Goal: Download file/media

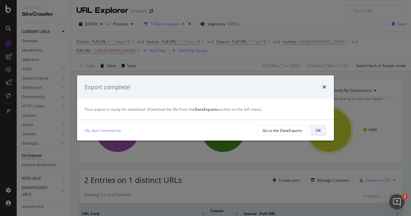
scroll to position [32, 0]
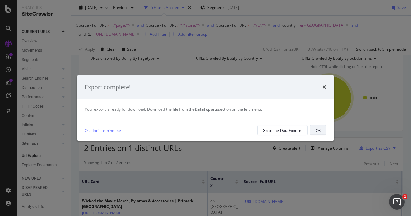
click at [322, 132] on button "OK" at bounding box center [318, 130] width 16 height 10
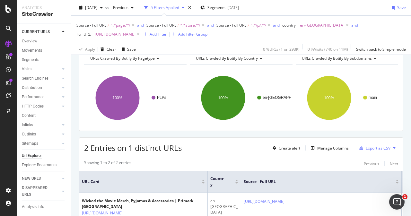
click at [136, 35] on span "[URL][DOMAIN_NAME]" at bounding box center [115, 34] width 41 height 9
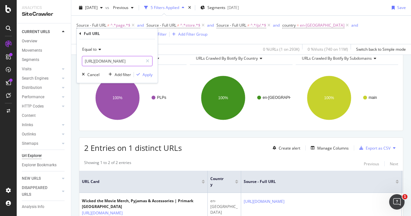
click at [124, 62] on input "https://www.primark.com/en-gb/c/collabs/tv-and-film/wicked" at bounding box center [112, 61] width 61 height 10
paste input "r/collabs/gaming/playstation"
type input "https://www.primark.com/en-gb/r/collabs/gaming/playstation"
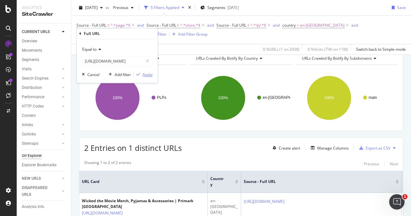
click at [147, 77] on div "Apply" at bounding box center [148, 74] width 10 height 5
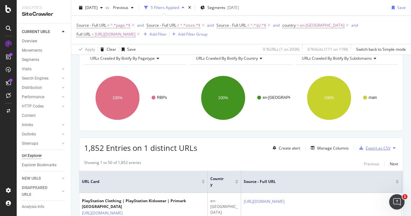
click at [371, 147] on div "Export as CSV" at bounding box center [378, 147] width 25 height 5
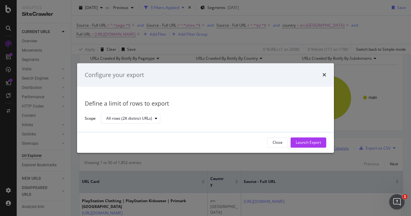
click at [313, 144] on div "Launch Export" at bounding box center [308, 142] width 25 height 5
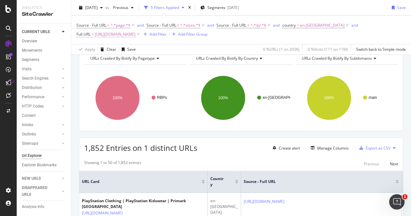
click at [136, 36] on span "https://www.primark.com/en-gb/r/collabs/gaming/playstation" at bounding box center [115, 34] width 41 height 9
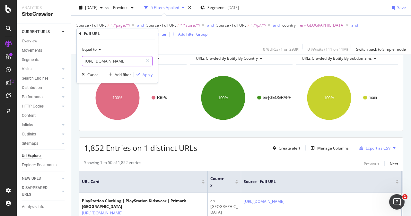
click at [131, 60] on input "https://www.primark.com/en-gb/r/collabs/gaming/playstation" at bounding box center [112, 61] width 61 height 10
paste input "c/home/home-furnishings/cooking-and-dining/cups-and-mugs"
type input "https://www.primark.com/en-gb/c/home/home-furnishings/cooking-and-dining/cups-a…"
click at [145, 73] on div "Apply" at bounding box center [148, 74] width 10 height 5
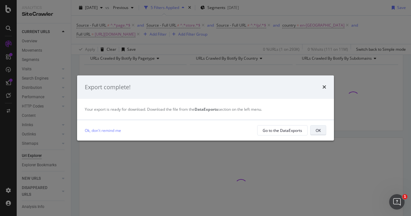
click at [321, 134] on div "OK" at bounding box center [318, 130] width 5 height 9
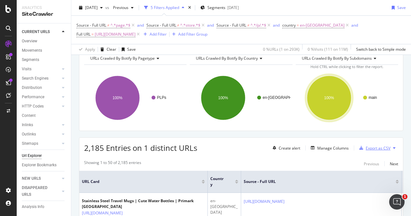
click at [374, 146] on div "Export as CSV" at bounding box center [378, 147] width 25 height 5
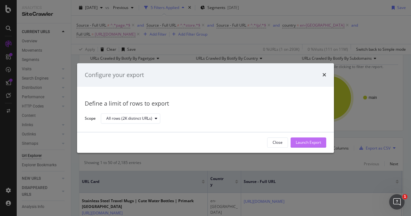
click at [308, 147] on div "Launch Export" at bounding box center [308, 143] width 25 height 10
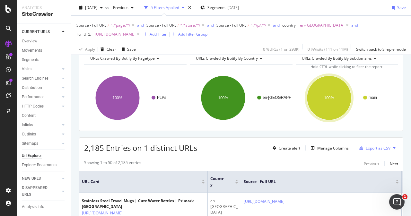
click at [136, 35] on span "https://www.primark.com/en-gb/c/home/home-furnishings/cooking-and-dining/cups-a…" at bounding box center [115, 34] width 41 height 9
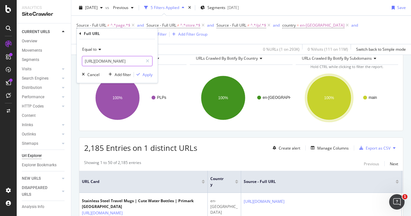
click at [130, 60] on input "https://www.primark.com/en-gb/c/home/home-furnishings/cooking-and-dining/cups-a…" at bounding box center [112, 61] width 61 height 10
paste input "soft-furnishings-and-bedding/sheets-and-pillowcase"
type input "https://www.primark.com/en-gb/c/home/home-furnishings/soft-furnishings-and-bedd…"
click at [147, 75] on div "Apply" at bounding box center [148, 74] width 10 height 5
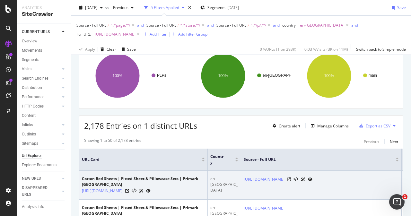
scroll to position [64, 0]
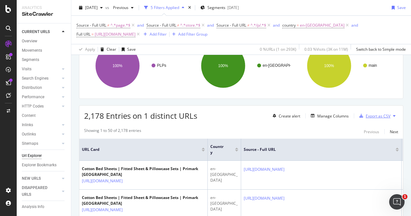
click at [379, 116] on div "Export as CSV" at bounding box center [378, 115] width 25 height 5
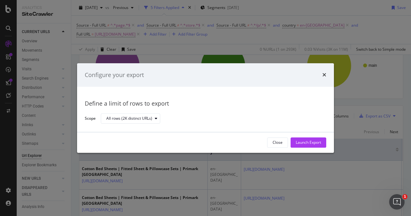
click at [328, 143] on div "Close Launch Export" at bounding box center [205, 142] width 257 height 21
click at [315, 141] on div "Launch Export" at bounding box center [308, 142] width 25 height 5
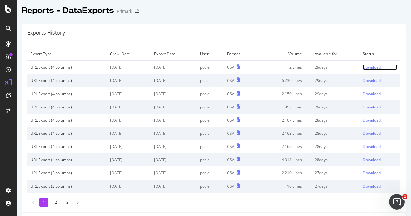
click at [363, 66] on div "Download" at bounding box center [372, 67] width 18 height 5
click at [364, 67] on div "Download" at bounding box center [373, 67] width 18 height 5
click at [365, 66] on div "Download" at bounding box center [373, 67] width 18 height 5
